Goal: Information Seeking & Learning: Learn about a topic

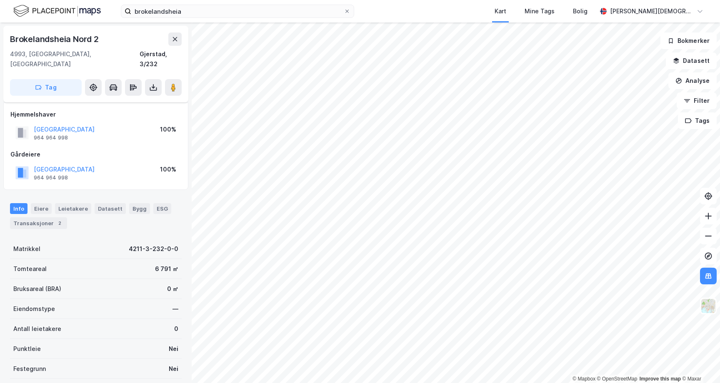
scroll to position [46, 0]
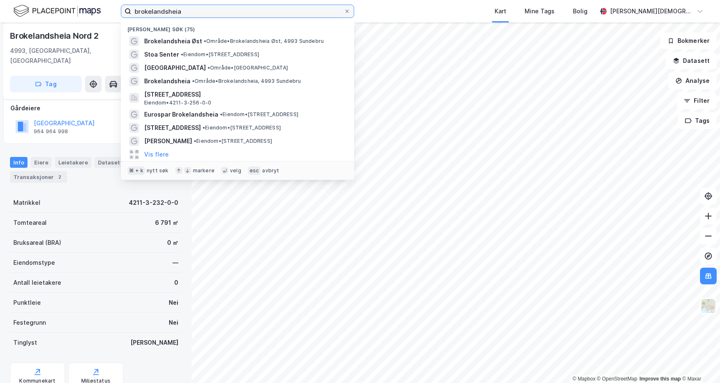
click at [183, 9] on input "brokelandsheia" at bounding box center [237, 11] width 212 height 12
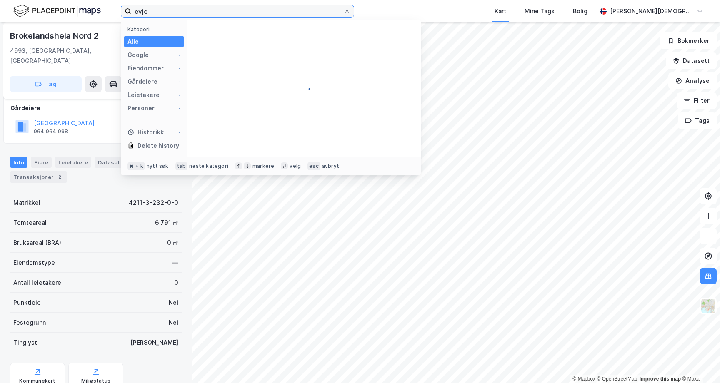
type input "evje"
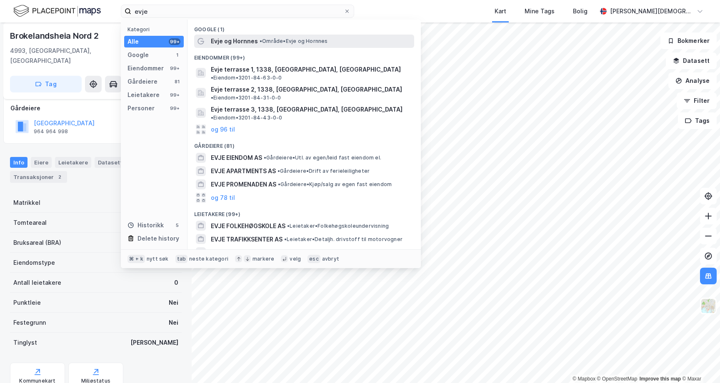
click at [302, 39] on span "• Område • Evje og [GEOGRAPHIC_DATA]" at bounding box center [294, 41] width 68 height 7
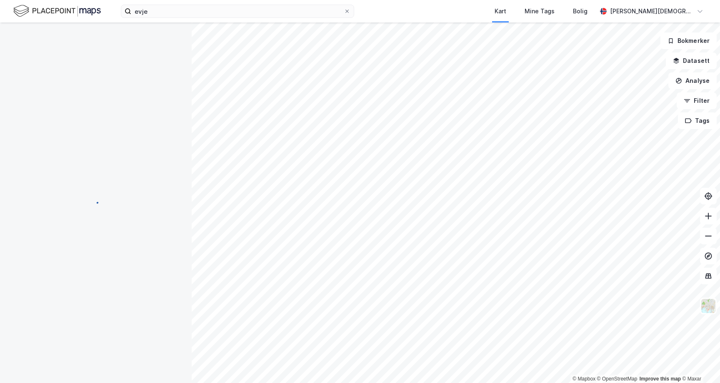
scroll to position [46, 0]
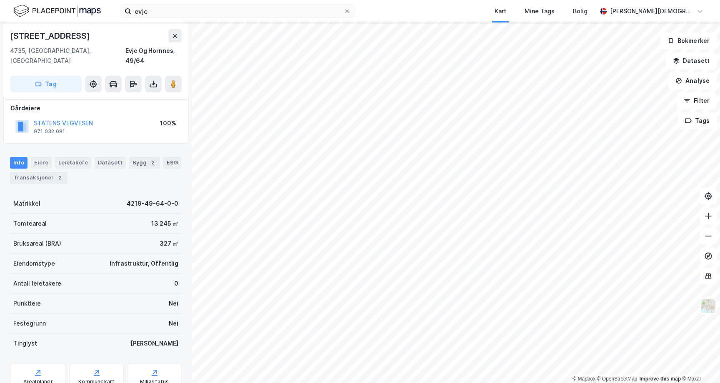
scroll to position [46, 0]
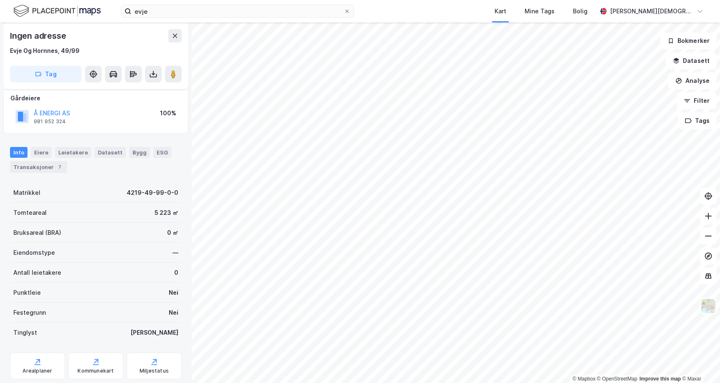
scroll to position [46, 0]
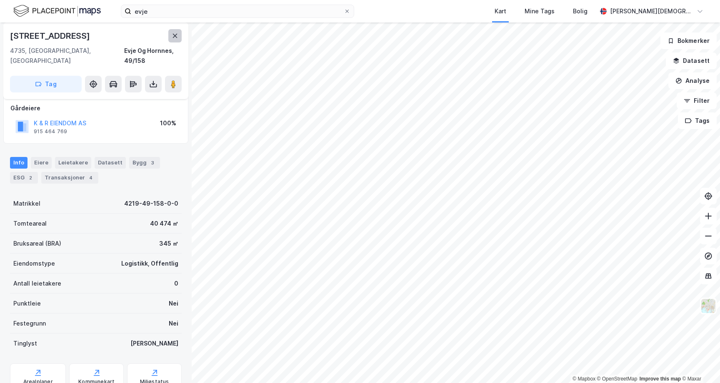
click at [175, 33] on icon at bounding box center [175, 35] width 7 height 7
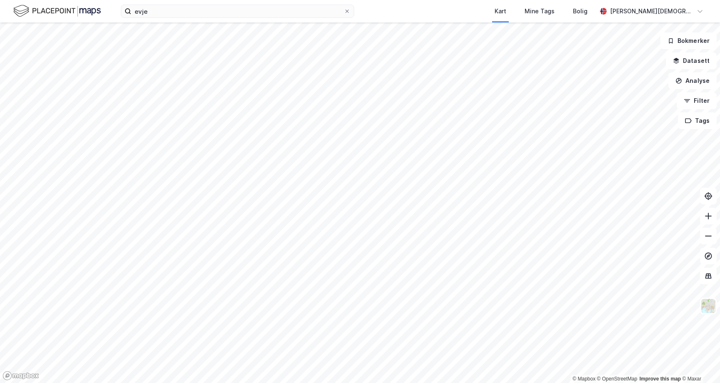
click at [410, 12] on div "Kart Mine Tags Bolig" at bounding box center [495, 11] width 202 height 22
click at [475, 3] on div "Kart Mine Tags Bolig" at bounding box center [495, 11] width 202 height 22
